Goal: Task Accomplishment & Management: Use online tool/utility

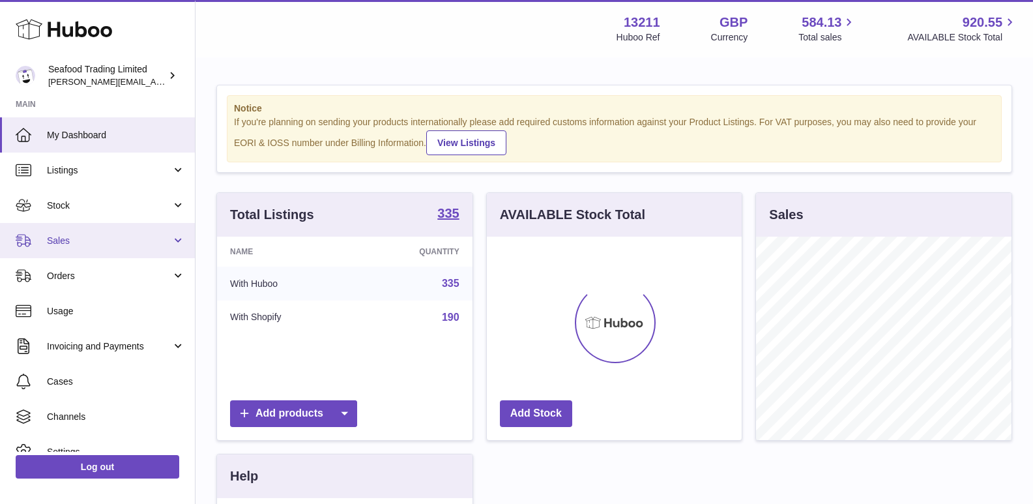
scroll to position [203, 255]
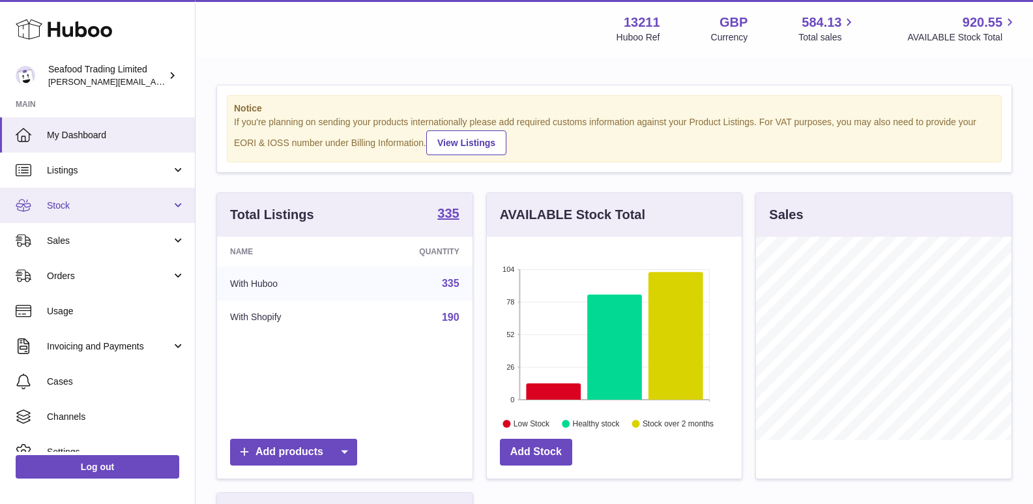
click at [100, 198] on link "Stock" at bounding box center [97, 205] width 195 height 35
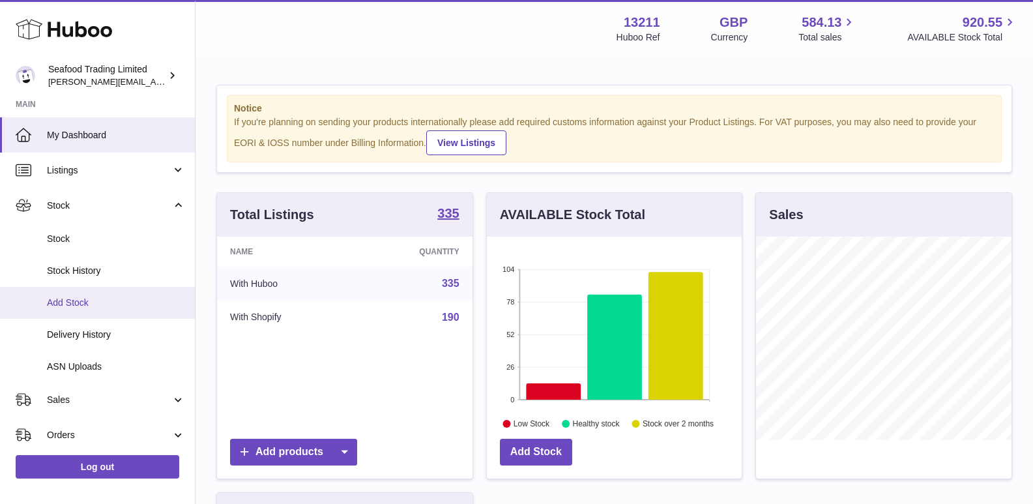
click at [80, 295] on link "Add Stock" at bounding box center [97, 303] width 195 height 32
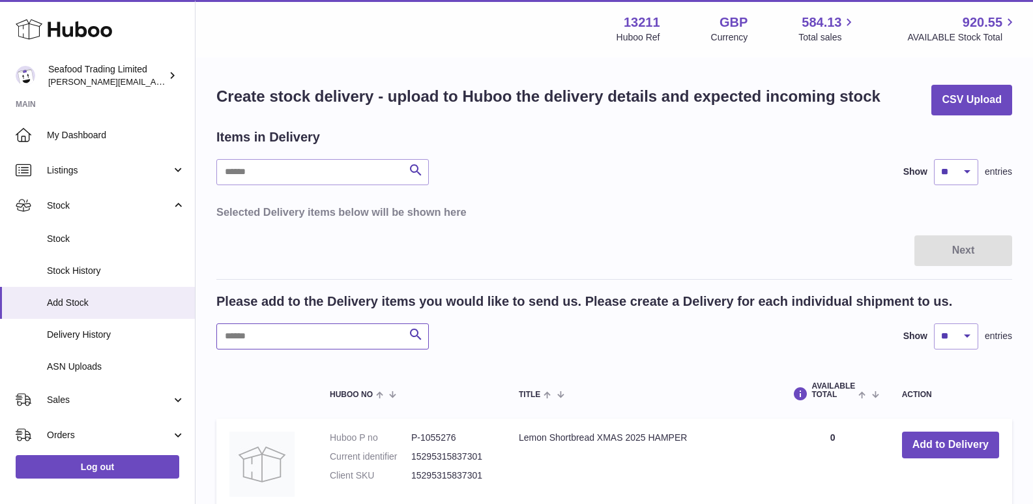
click at [276, 342] on input "text" at bounding box center [322, 336] width 212 height 26
type input "*******"
drag, startPoint x: 421, startPoint y: 438, endPoint x: 465, endPoint y: 438, distance: 44.3
click at [465, 438] on dd "P-1054134" at bounding box center [451, 437] width 81 height 12
copy dd "1054134"
